Goal: Complete application form

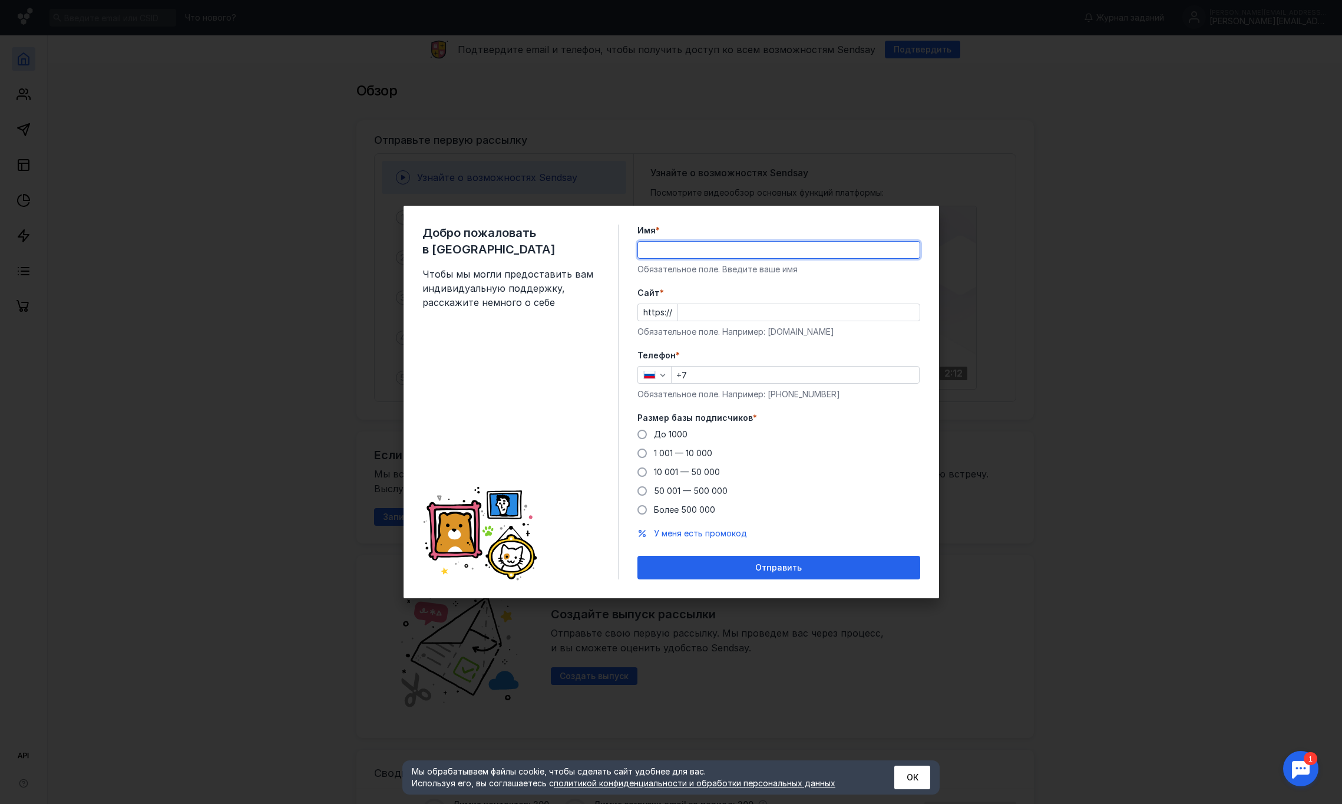
click at [672, 257] on input "Имя *" at bounding box center [779, 250] width 282 height 16
type input "вввв аваывавыавы"
click at [698, 310] on input "Cайт *" at bounding box center [799, 312] width 242 height 16
type input "[DOMAIN_NAME]"
click at [725, 379] on input "+7" at bounding box center [795, 374] width 247 height 16
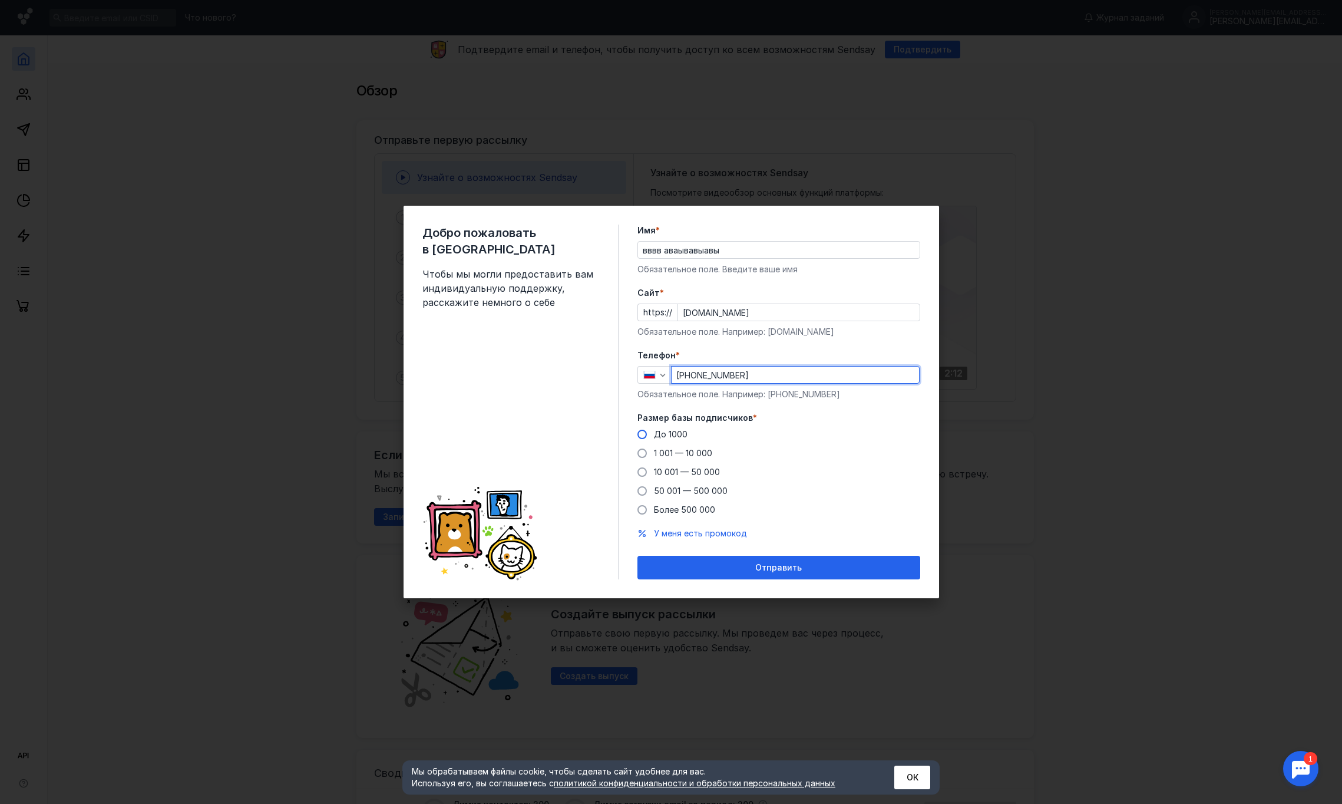
type input "[PHONE_NUMBER]"
click at [671, 432] on span "До 1000" at bounding box center [671, 434] width 34 height 10
click at [0, 0] on input "До 1000" at bounding box center [0, 0] width 0 height 0
click at [731, 564] on div "Отправить" at bounding box center [778, 568] width 271 height 10
